Goal: Task Accomplishment & Management: Use online tool/utility

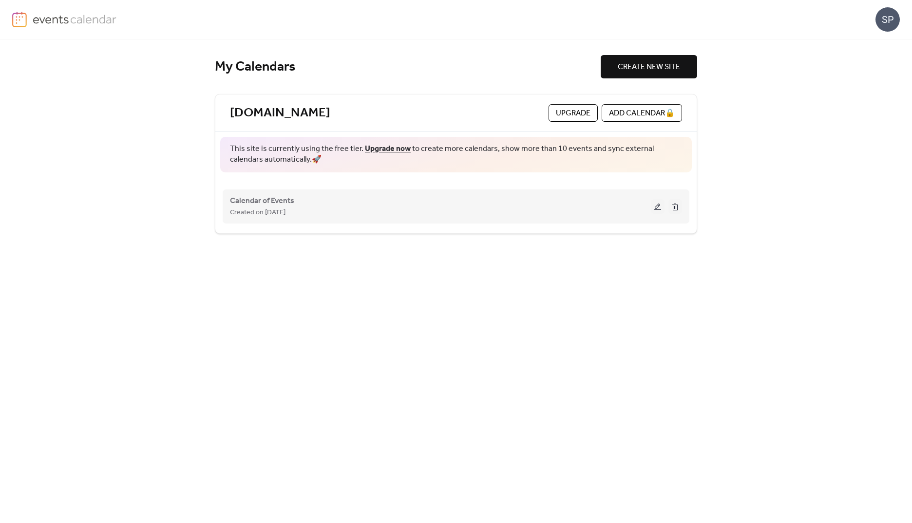
click at [345, 212] on div "Created on [DATE]" at bounding box center [440, 213] width 421 height 12
click at [657, 206] on button at bounding box center [658, 206] width 14 height 15
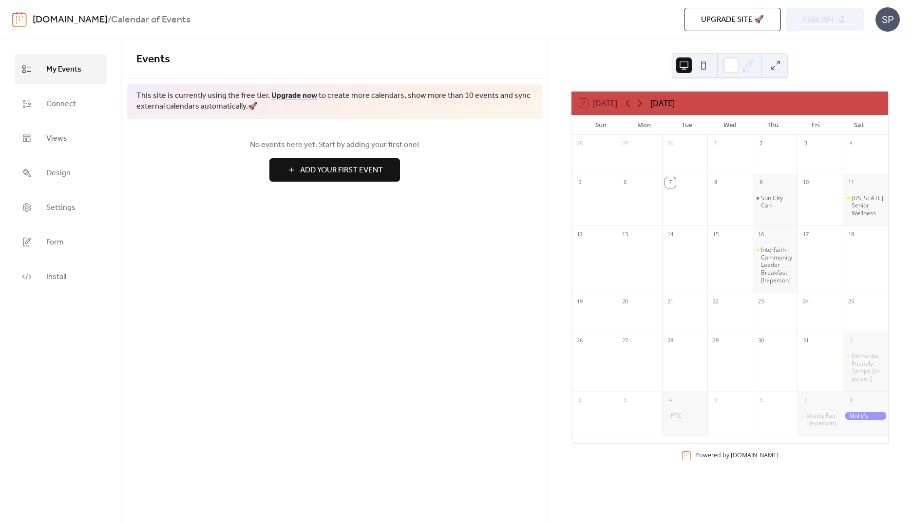
click at [820, 26] on div "Upgrade site 🚀 Preview Publish" at bounding box center [652, 19] width 424 height 23
click at [56, 273] on span "Install" at bounding box center [56, 276] width 20 height 15
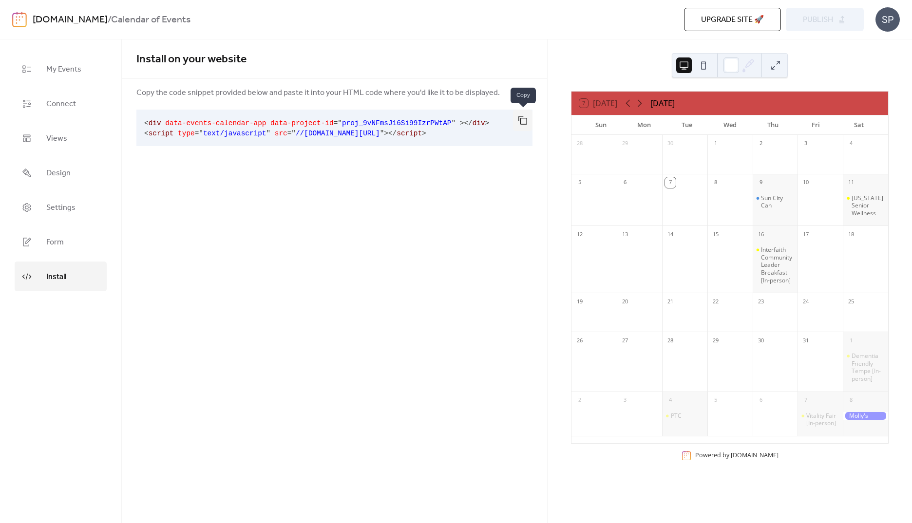
click at [528, 120] on button "button" at bounding box center [522, 120] width 19 height 21
